Goal: Navigation & Orientation: Find specific page/section

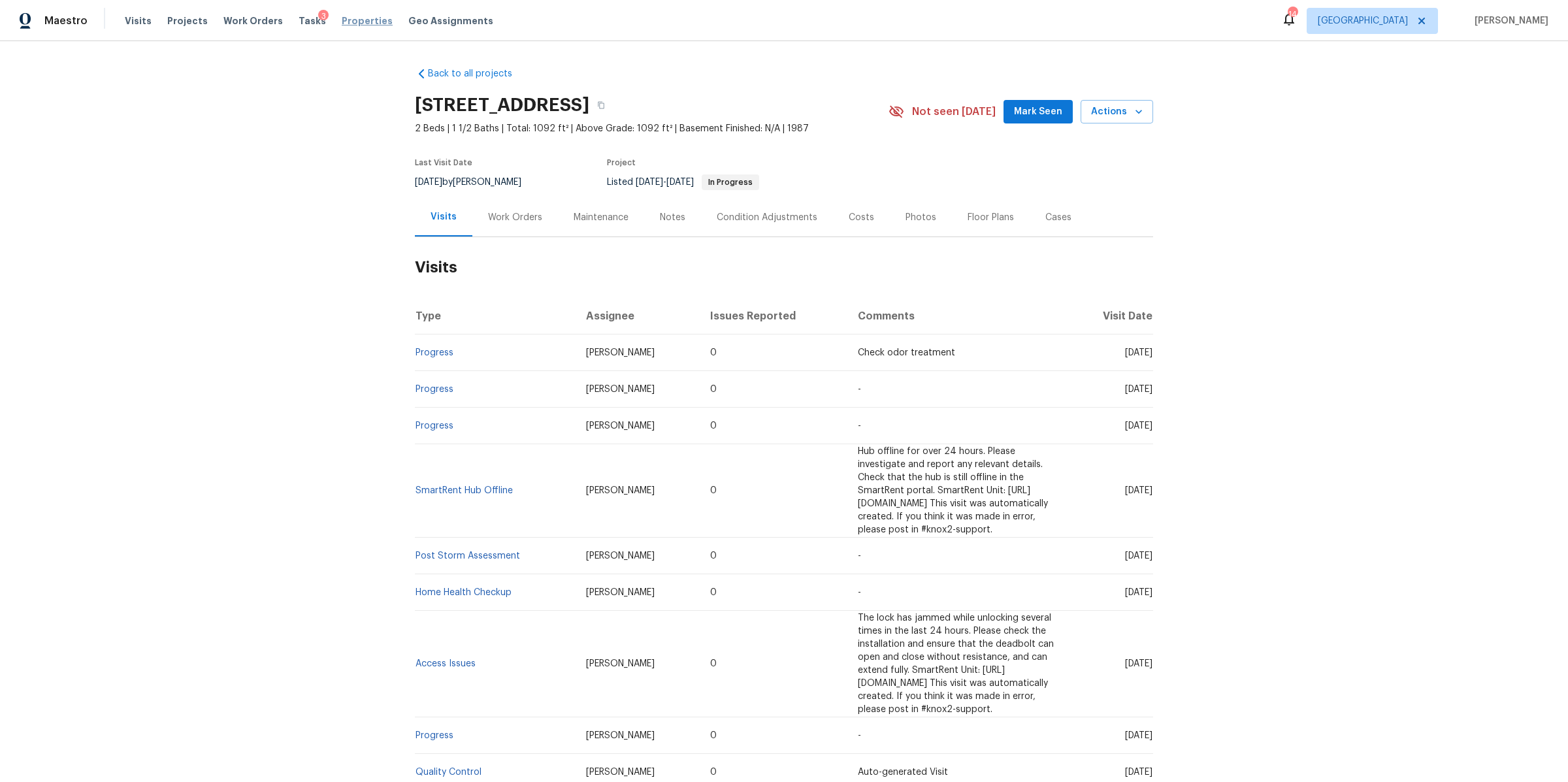
click at [341, 18] on span "Properties" at bounding box center [366, 21] width 51 height 13
